Goal: Navigation & Orientation: Find specific page/section

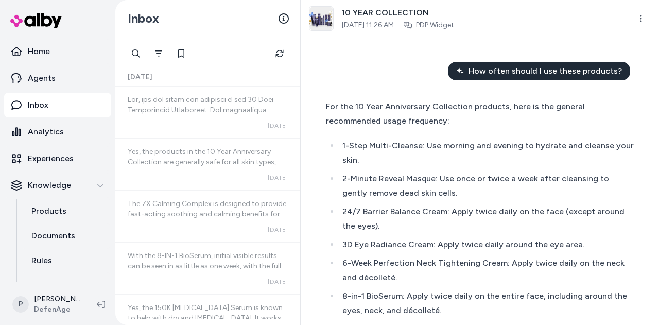
scroll to position [329, 0]
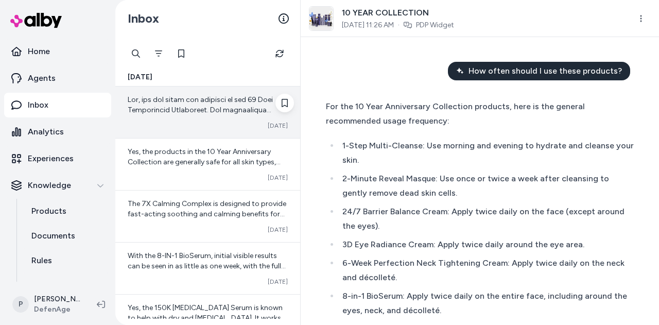
click at [224, 111] on span at bounding box center [208, 290] width 160 height 390
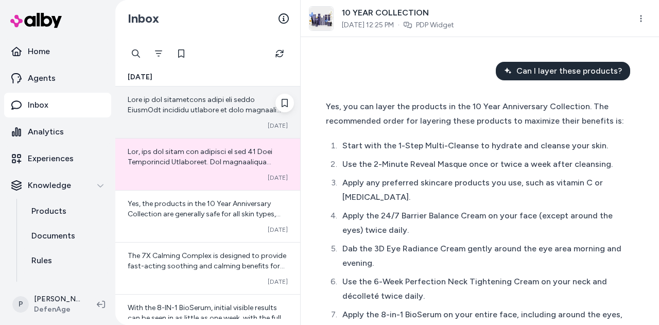
click at [214, 107] on span at bounding box center [208, 238] width 160 height 287
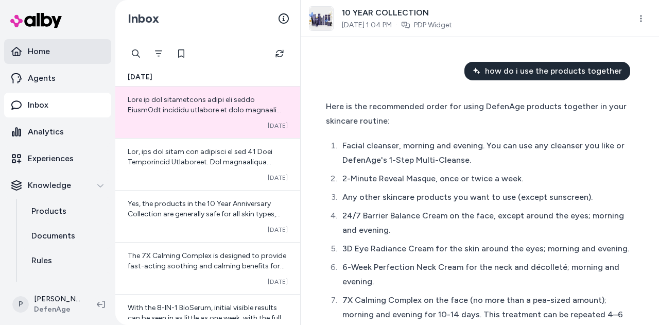
click at [39, 47] on p "Home" at bounding box center [39, 51] width 22 height 12
